Goal: Task Accomplishment & Management: Manage account settings

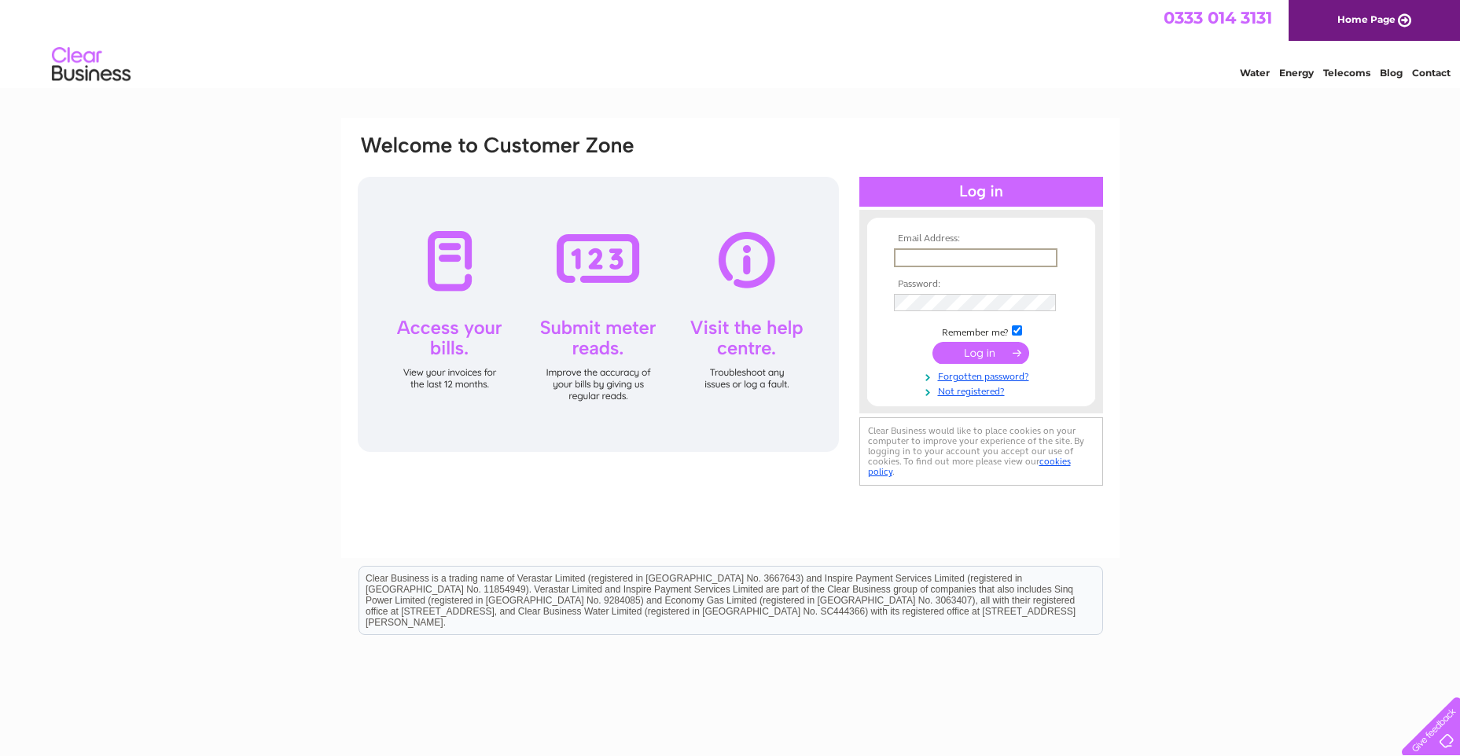
click at [922, 256] on input "text" at bounding box center [975, 257] width 163 height 19
type input "[EMAIL_ADDRESS][DOMAIN_NAME]"
click at [950, 297] on td at bounding box center [981, 301] width 182 height 27
click at [975, 351] on input "submit" at bounding box center [980, 351] width 97 height 22
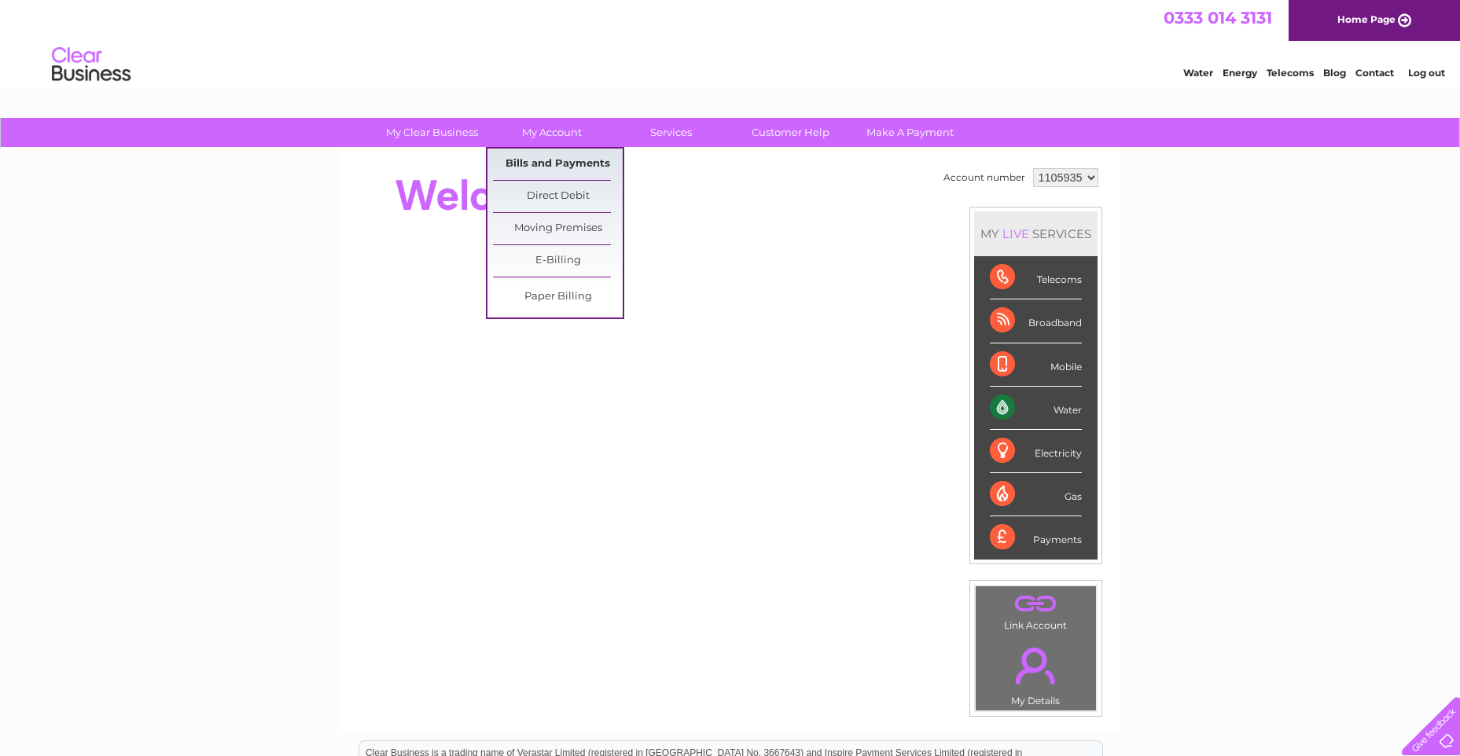
click at [549, 163] on link "Bills and Payments" at bounding box center [558, 164] width 130 height 31
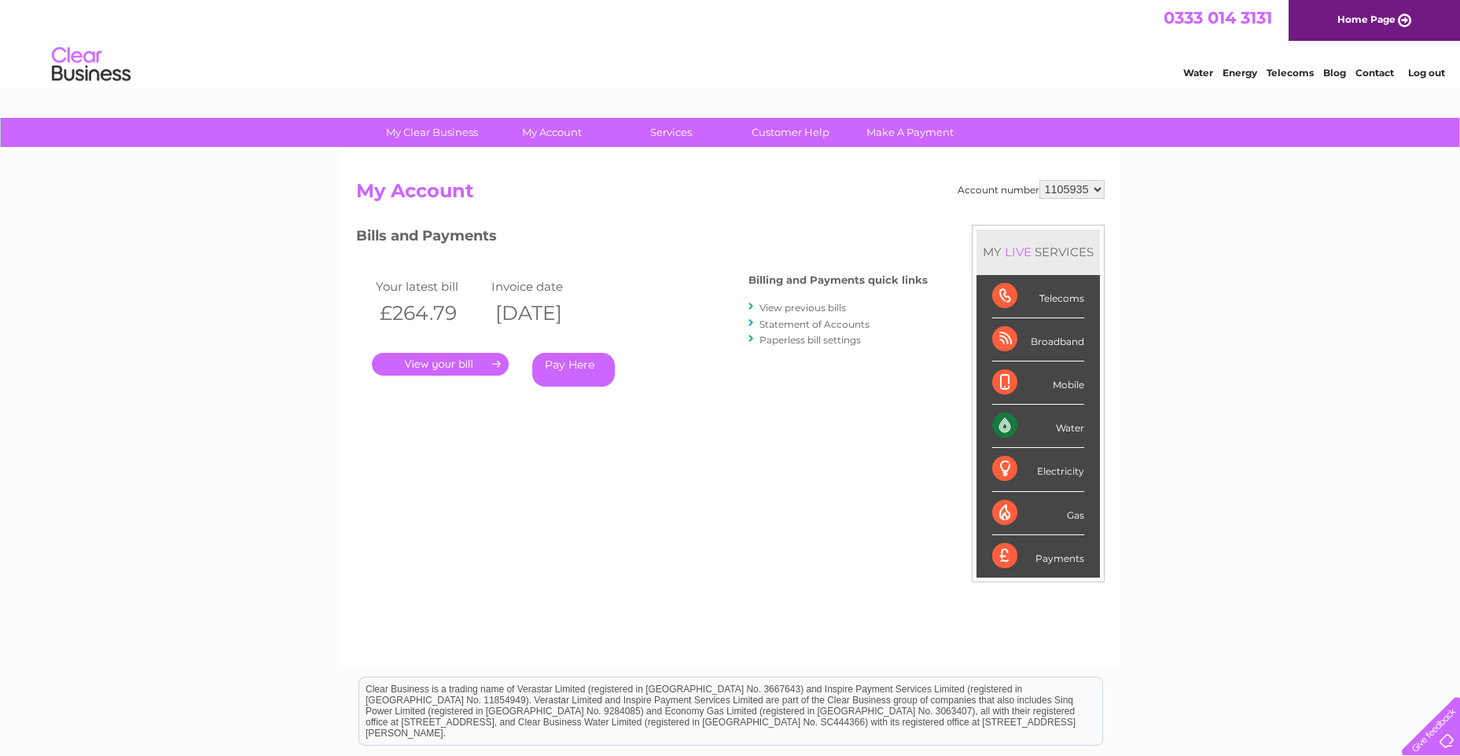
click at [431, 358] on link "." at bounding box center [440, 364] width 137 height 23
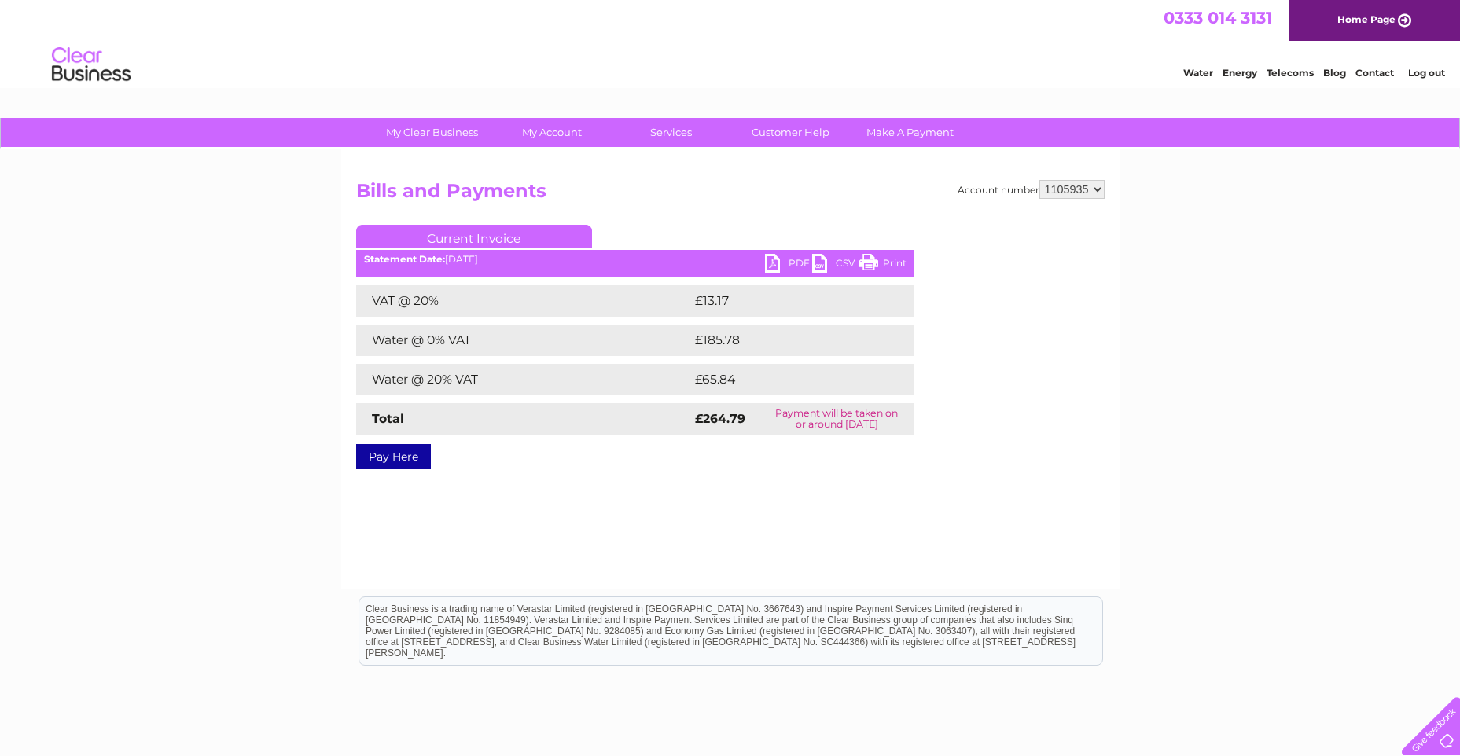
click at [775, 262] on link "PDF" at bounding box center [788, 265] width 47 height 23
click at [1436, 73] on link "Log out" at bounding box center [1426, 73] width 37 height 12
